Goal: Information Seeking & Learning: Check status

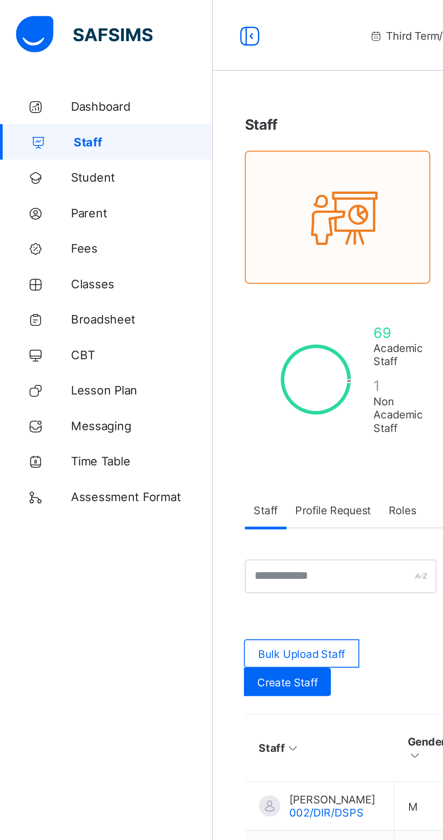
click at [58, 164] on span "Broadsheet" at bounding box center [72, 162] width 72 height 7
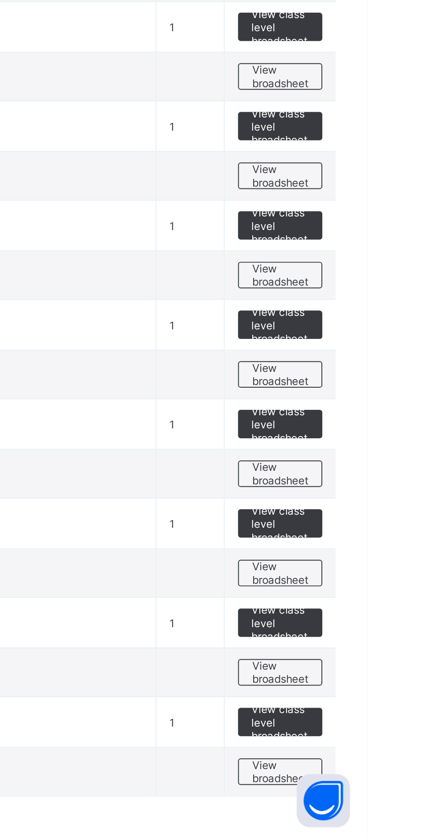
click at [404, 708] on span "View broadsheet" at bounding box center [398, 706] width 28 height 14
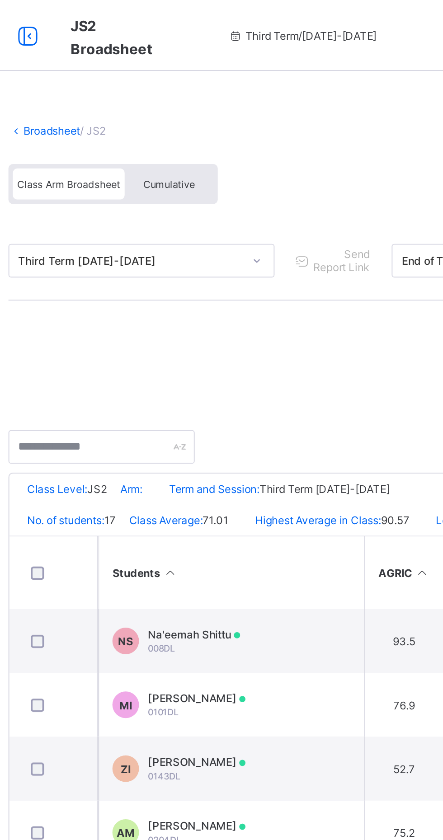
click at [201, 94] on span "Cumulative" at bounding box center [199, 94] width 26 height 6
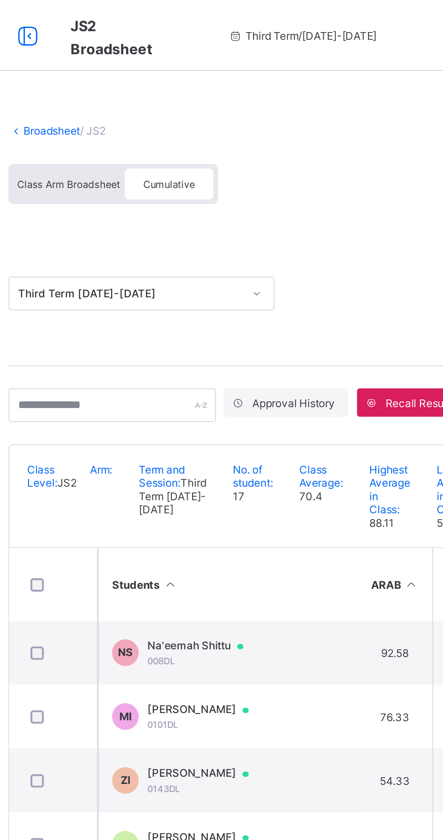
scroll to position [0, 45]
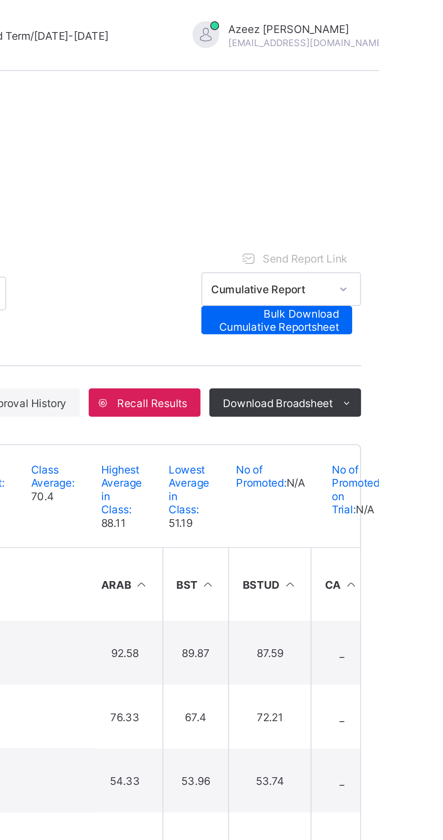
click at [412, 130] on span "Send Report Link" at bounding box center [405, 131] width 43 height 7
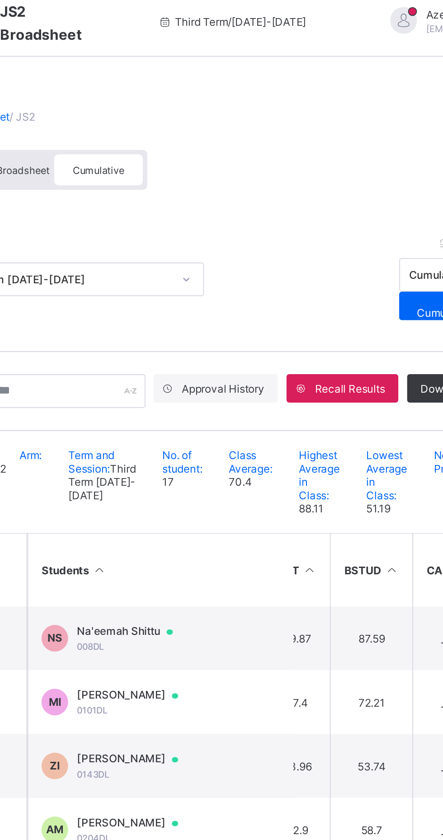
scroll to position [0, 94]
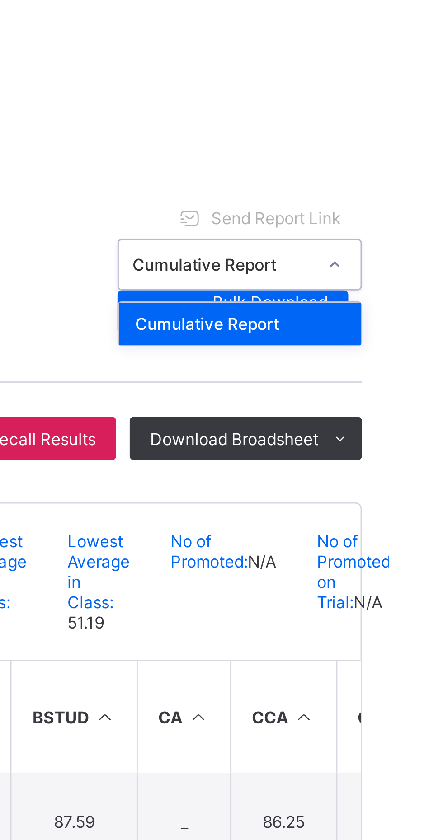
click at [405, 130] on span "Send Report Link" at bounding box center [405, 131] width 43 height 7
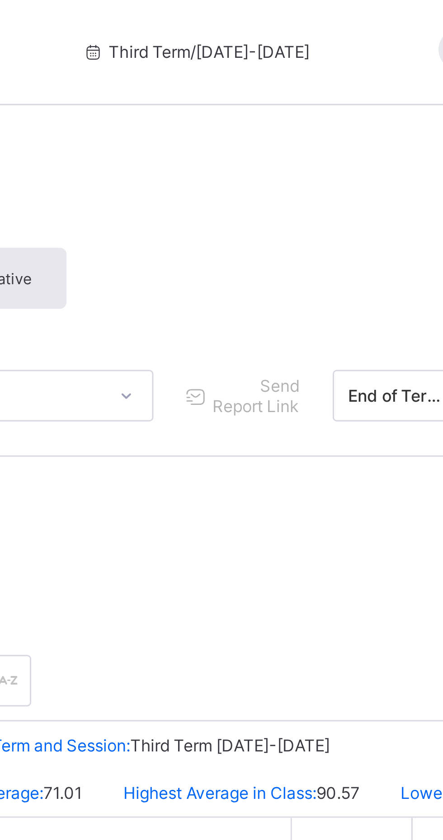
click at [283, 136] on span "Send Report Link" at bounding box center [287, 133] width 30 height 14
click at [272, 133] on span "Send Report Link" at bounding box center [287, 133] width 30 height 14
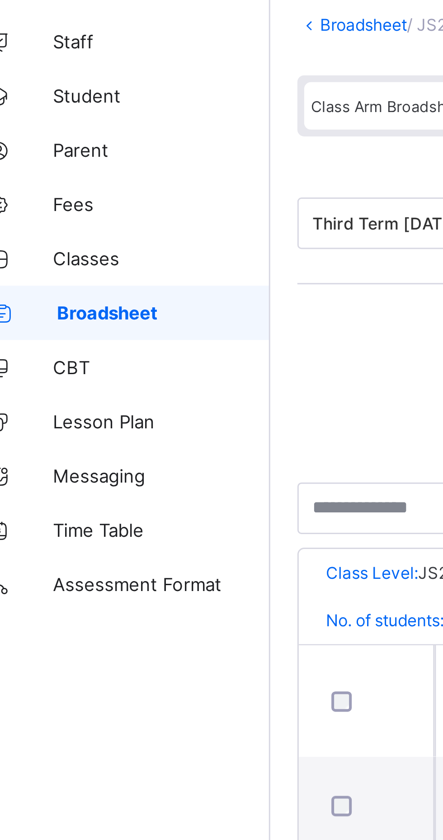
click at [61, 166] on link "Broadsheet" at bounding box center [54, 163] width 108 height 18
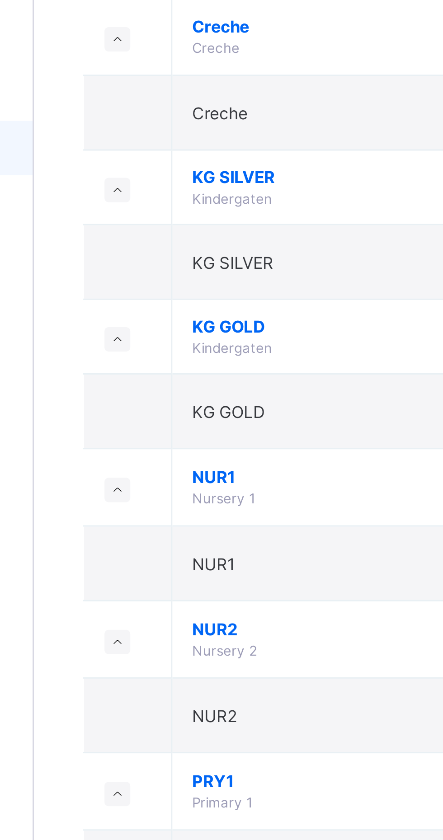
click at [171, 324] on span "NUR2" at bounding box center [244, 322] width 167 height 7
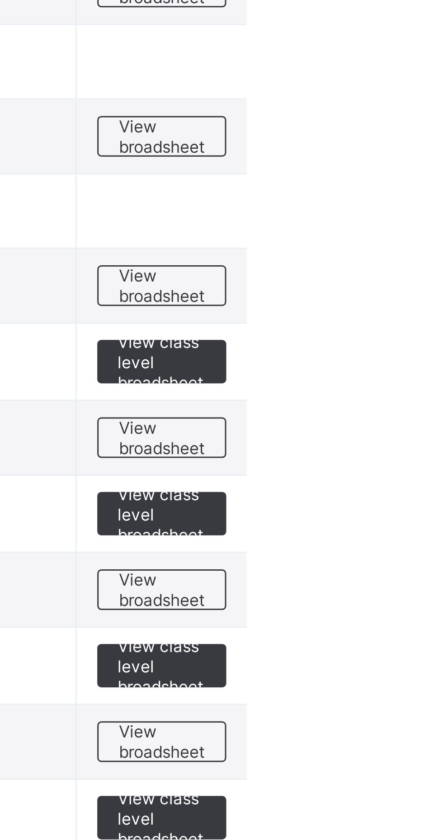
click at [405, 351] on span "View broadsheet" at bounding box center [398, 352] width 28 height 14
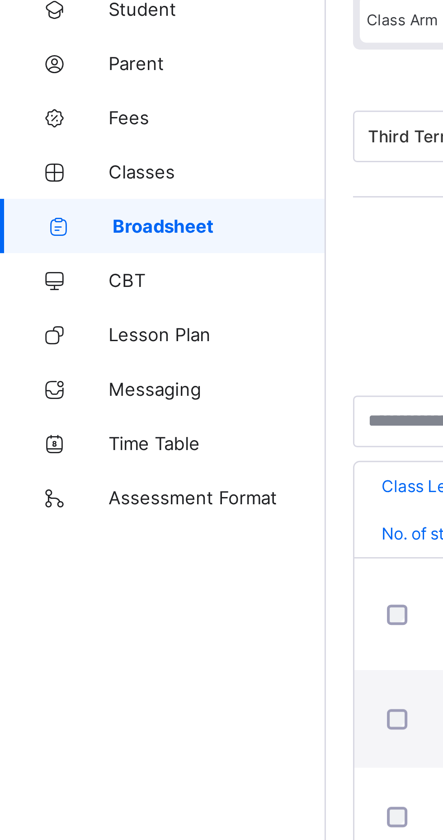
click at [89, 172] on link "CBT" at bounding box center [54, 181] width 108 height 18
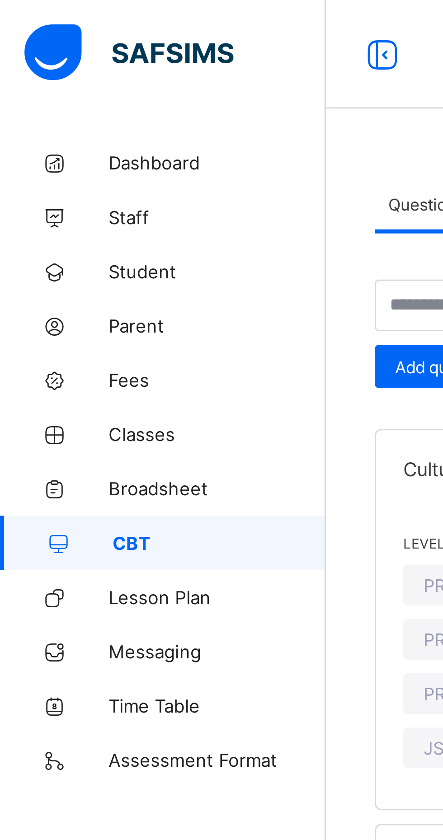
click at [74, 161] on span "Broadsheet" at bounding box center [72, 162] width 72 height 7
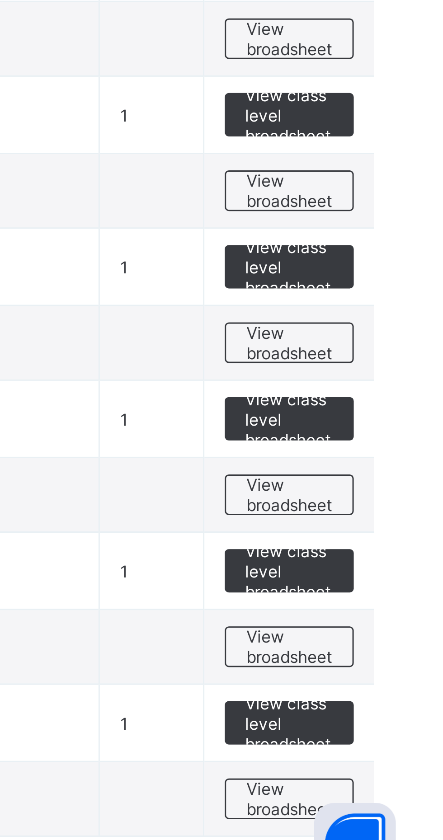
click at [399, 706] on span "View broadsheet" at bounding box center [398, 706] width 28 height 14
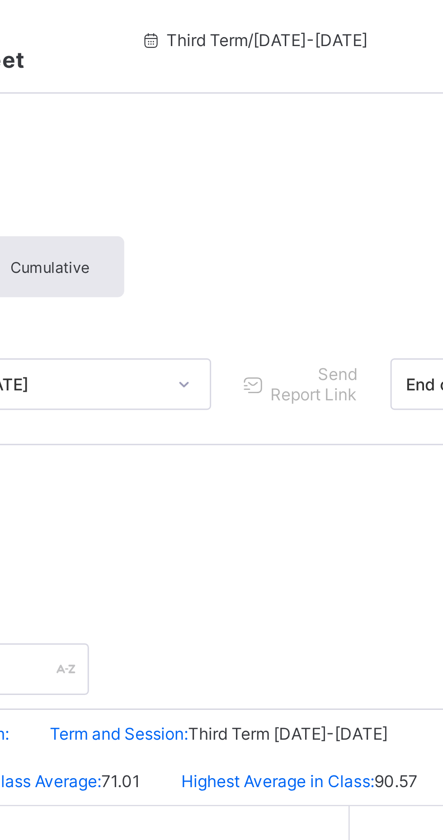
click at [265, 136] on icon at bounding box center [266, 133] width 9 height 9
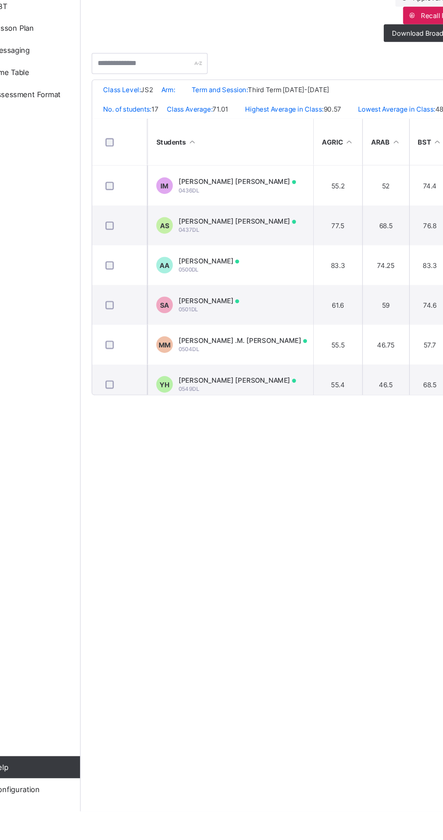
scroll to position [296, 0]
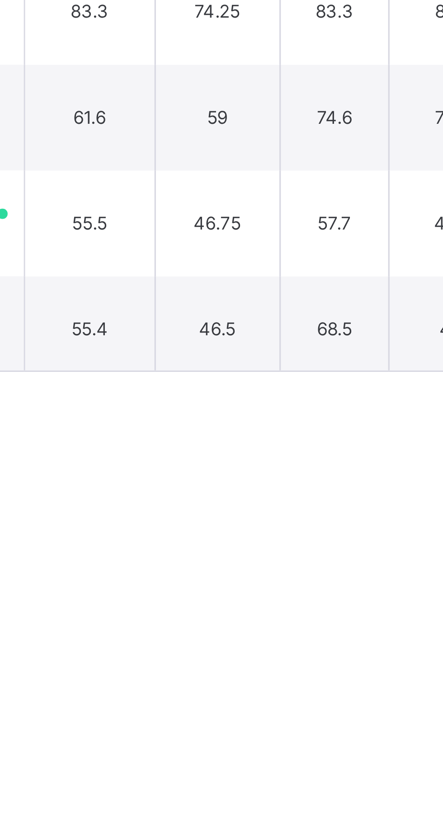
click at [338, 108] on span "Resume" at bounding box center [327, 104] width 20 height 7
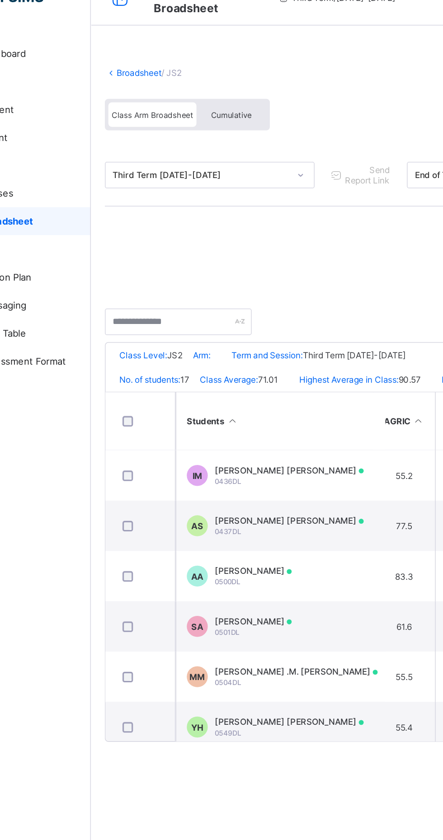
scroll to position [292, 8]
click at [286, 364] on td "AS Abubakar Sadiq Muhammad Sani 0437DL" at bounding box center [231, 360] width 136 height 33
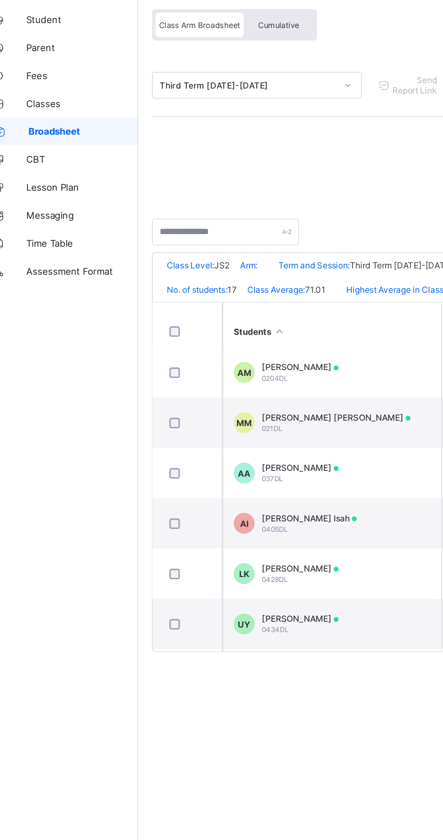
scroll to position [105, 34]
click at [213, 95] on div "Cumulative" at bounding box center [199, 94] width 45 height 16
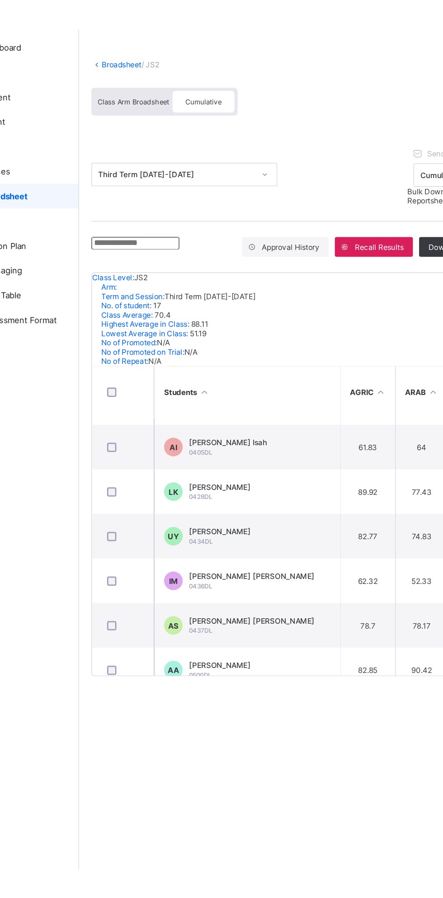
scroll to position [192, 0]
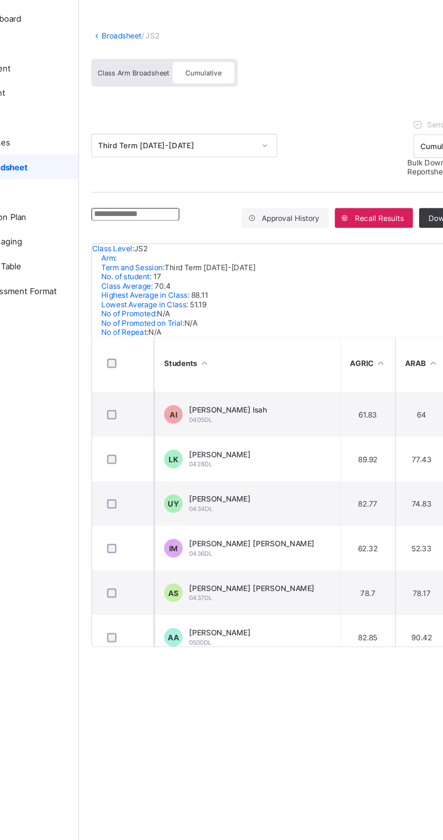
click at [273, 478] on div "Abubakar Sadiq Muhammad Sani 0437DL" at bounding box center [234, 473] width 92 height 14
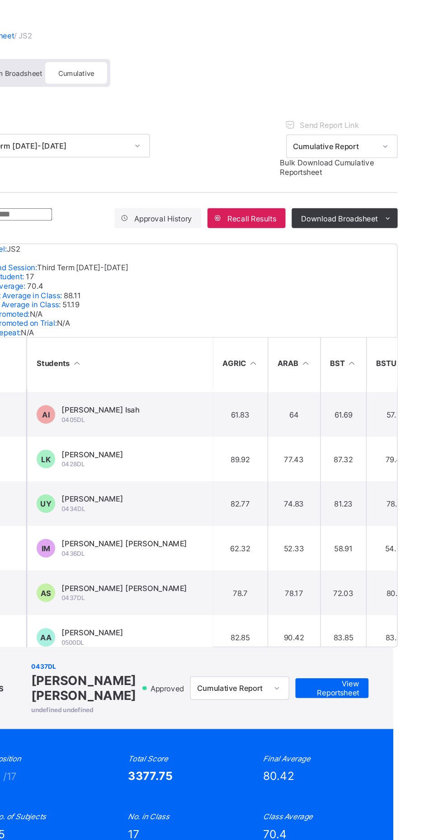
click at [405, 536] on span "View Reportsheet" at bounding box center [386, 543] width 40 height 14
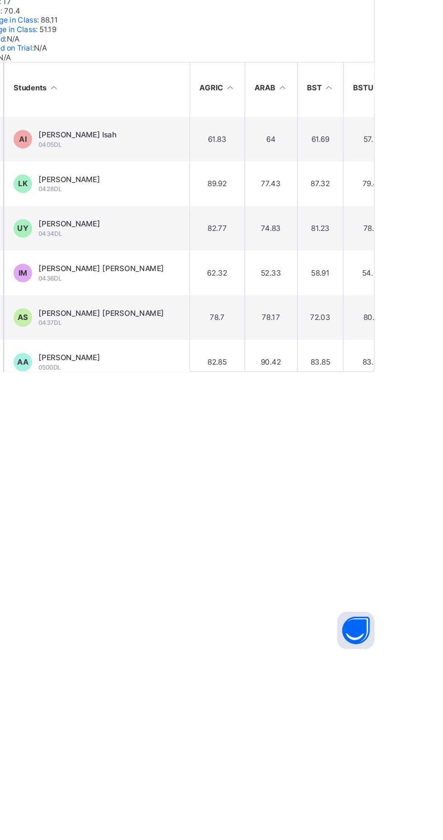
click at [344, 24] on div "×" at bounding box center [340, 16] width 9 height 15
